Goal: Navigation & Orientation: Find specific page/section

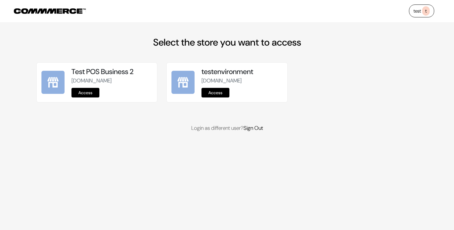
click at [338, 77] on div "Test POS Business 2 [DOMAIN_NAME] Access testenvironment" at bounding box center [227, 85] width 390 height 47
click at [427, 14] on span "t" at bounding box center [426, 10] width 8 height 9
click at [426, 10] on span "t" at bounding box center [426, 10] width 8 height 9
click at [425, 14] on span "t" at bounding box center [426, 10] width 8 height 9
click at [401, 56] on div "Select the store you want to access Test POS Business 2 [DOMAIN_NAME] Access" at bounding box center [227, 85] width 390 height 96
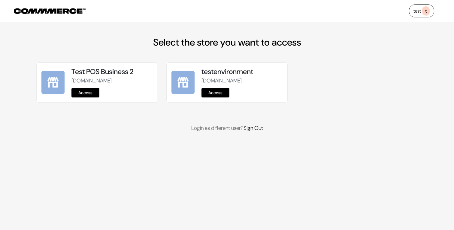
click at [427, 8] on span "t" at bounding box center [426, 10] width 8 height 9
click at [425, 10] on span "t" at bounding box center [426, 10] width 8 height 9
click at [428, 11] on span "t" at bounding box center [426, 10] width 8 height 9
